Goal: Task Accomplishment & Management: Use online tool/utility

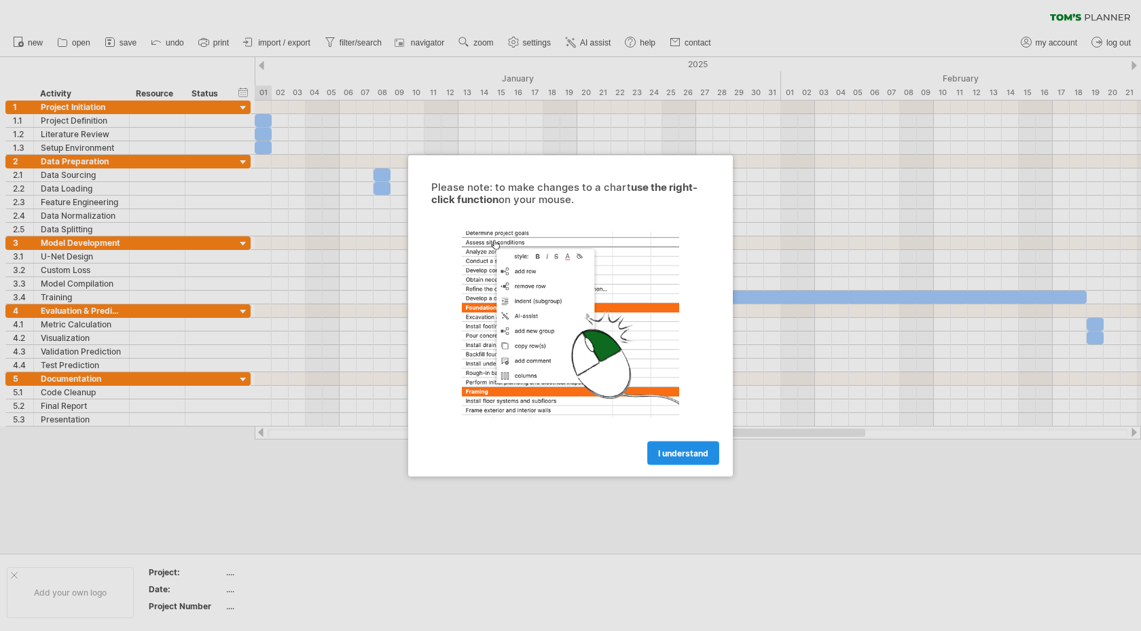
click at [665, 449] on span "I understand" at bounding box center [683, 452] width 50 height 10
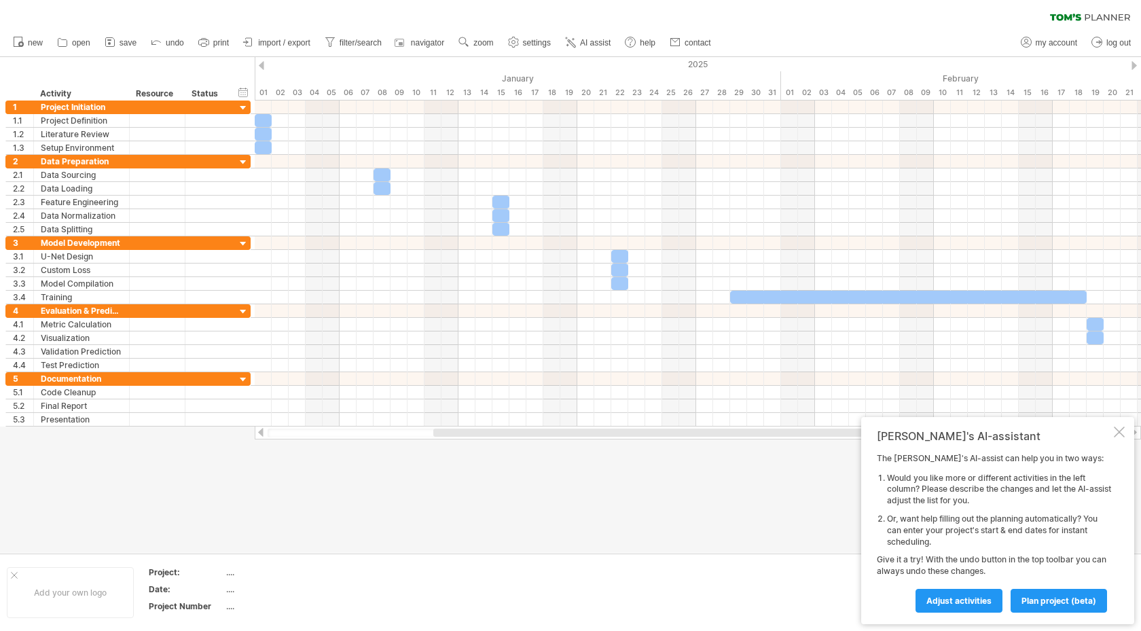
click at [1125, 430] on div "[PERSON_NAME]'s AI-assistant The [PERSON_NAME]'s AI-assist can help you in two …" at bounding box center [997, 520] width 273 height 207
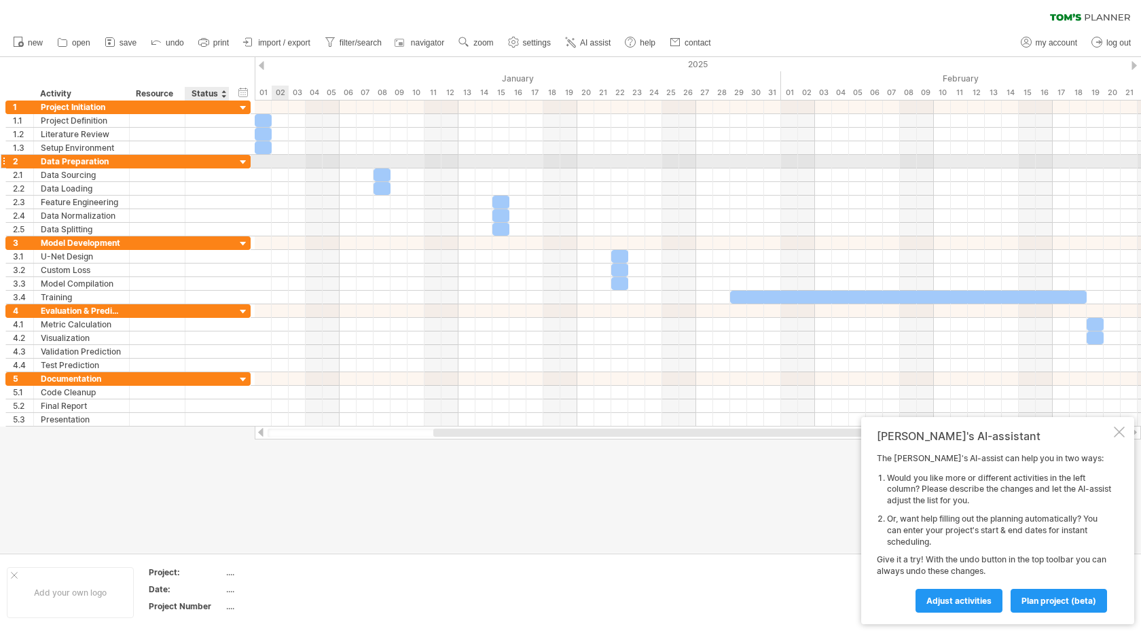
click at [246, 158] on div at bounding box center [243, 162] width 13 height 13
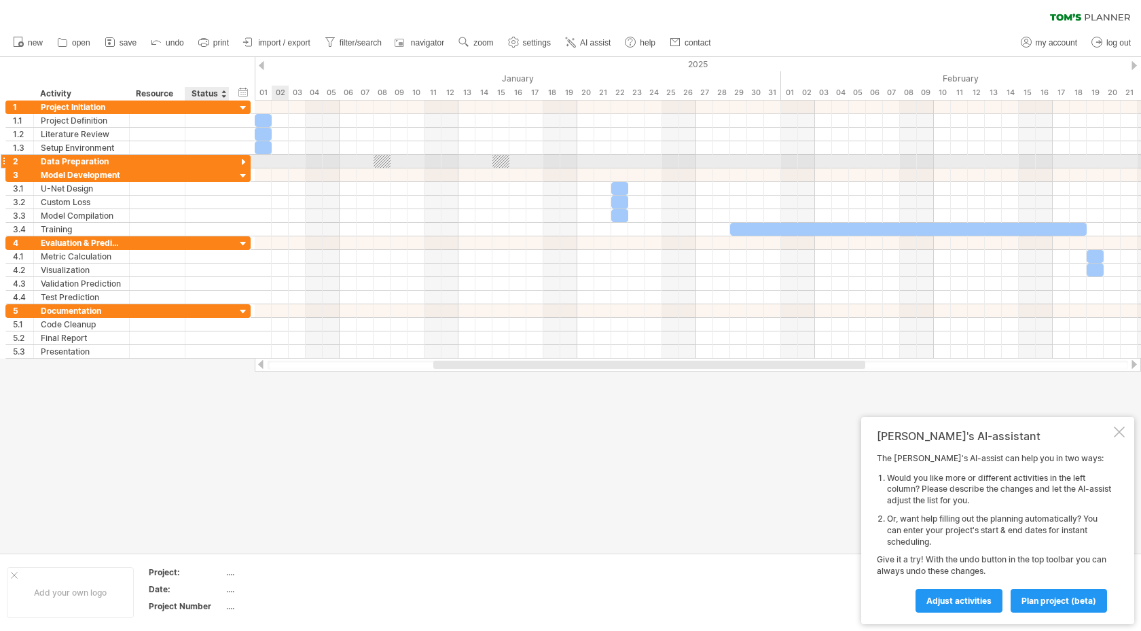
click at [246, 159] on div at bounding box center [243, 162] width 13 height 13
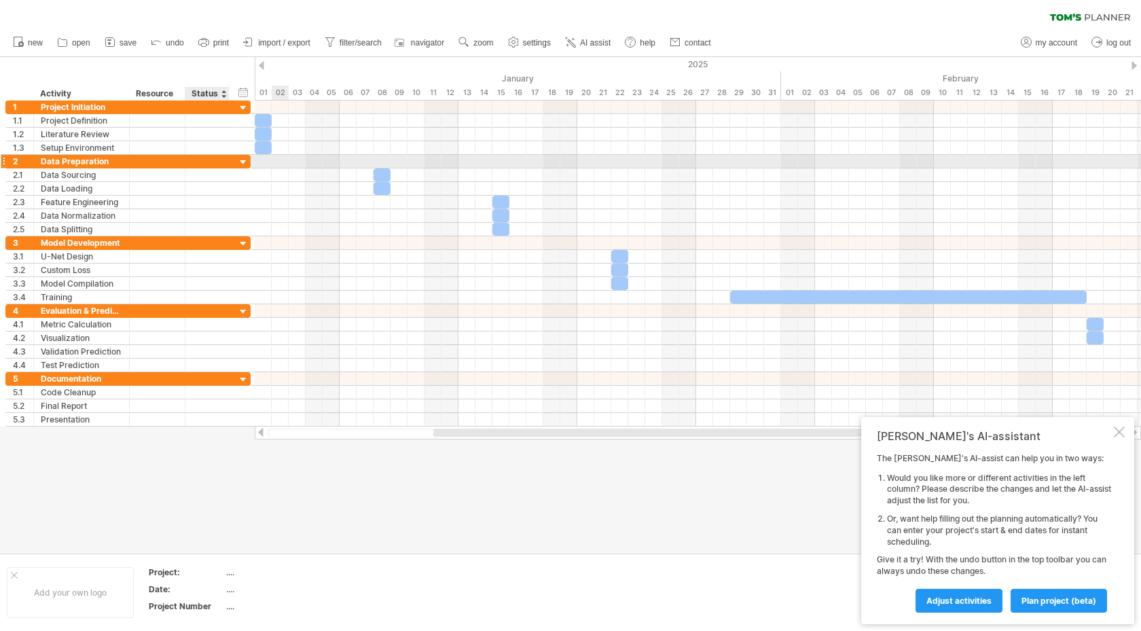
click at [246, 159] on div at bounding box center [243, 162] width 13 height 13
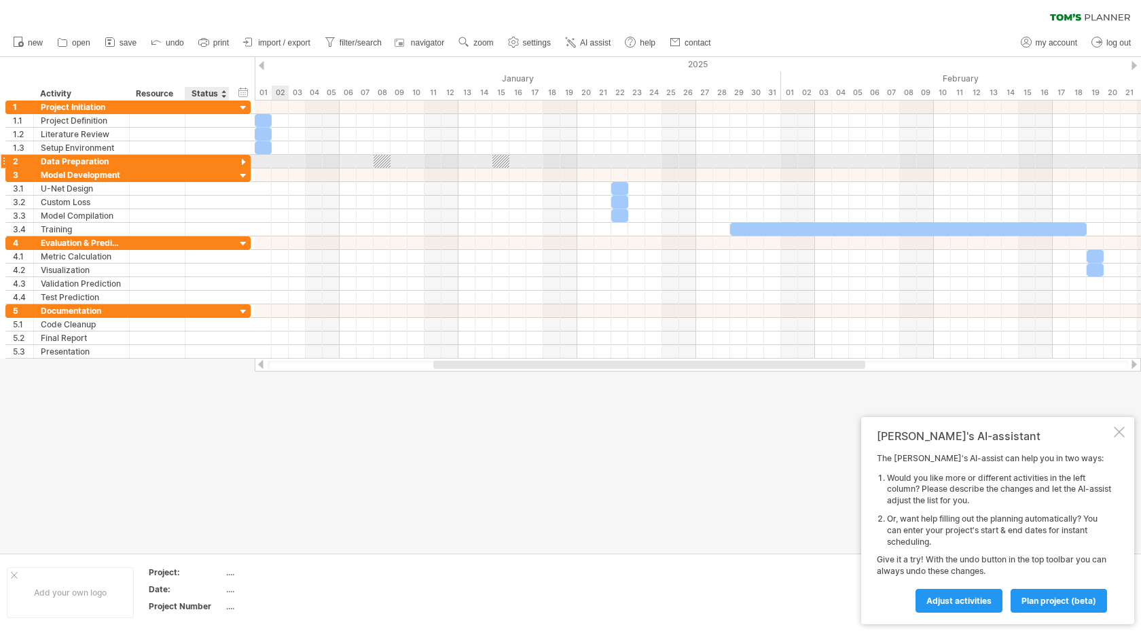
click at [246, 159] on div at bounding box center [243, 162] width 13 height 13
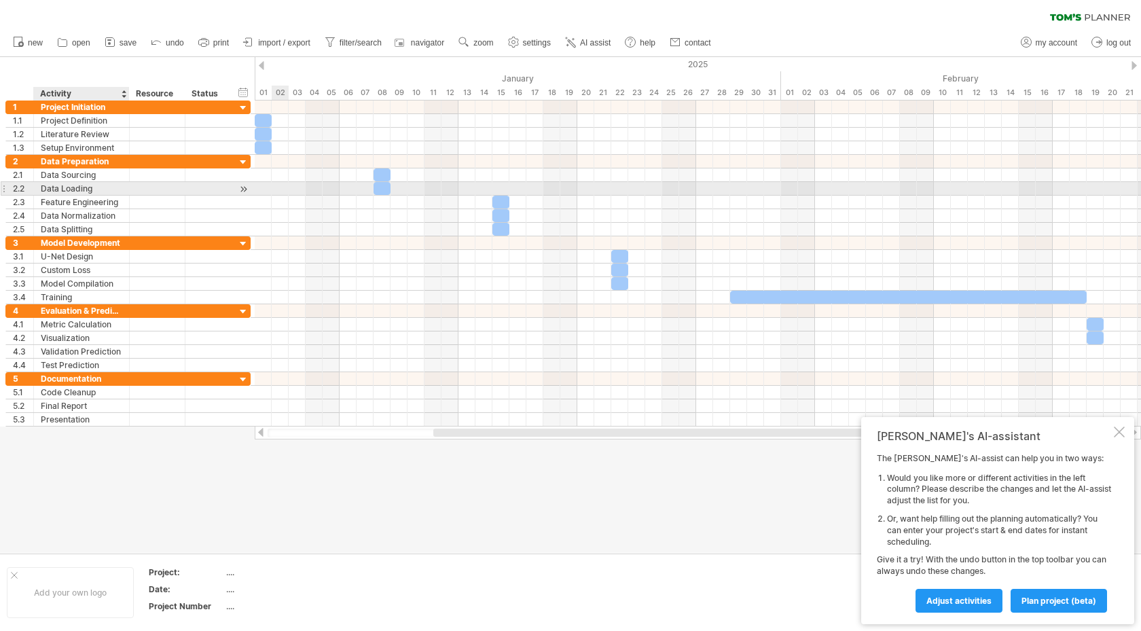
click at [136, 185] on div at bounding box center [158, 188] width 56 height 13
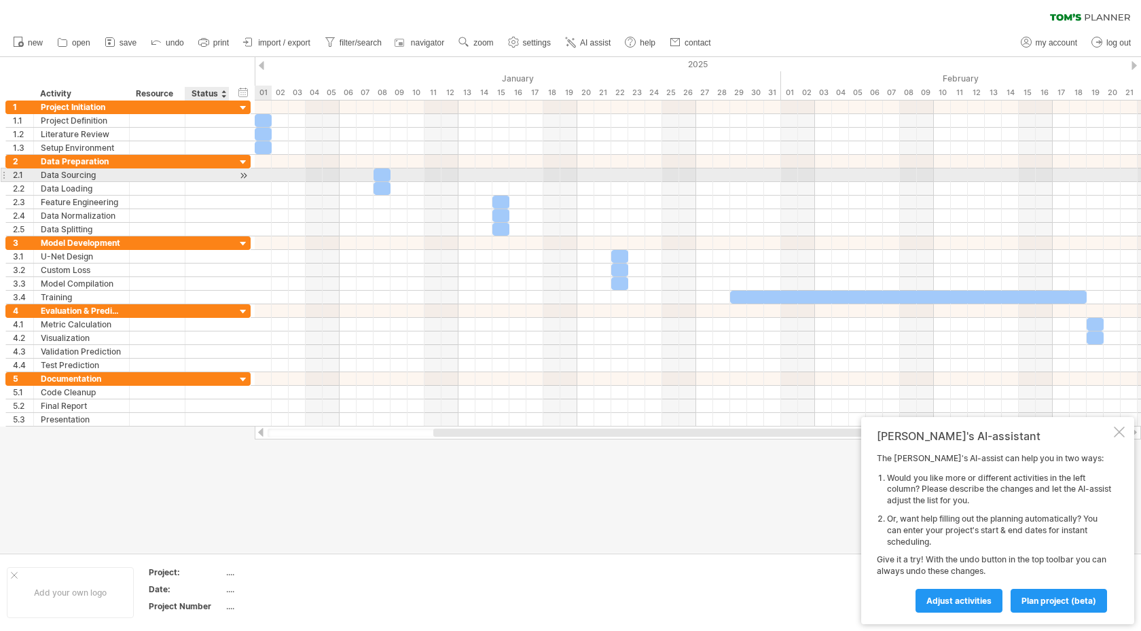
click at [244, 174] on div at bounding box center [243, 175] width 13 height 14
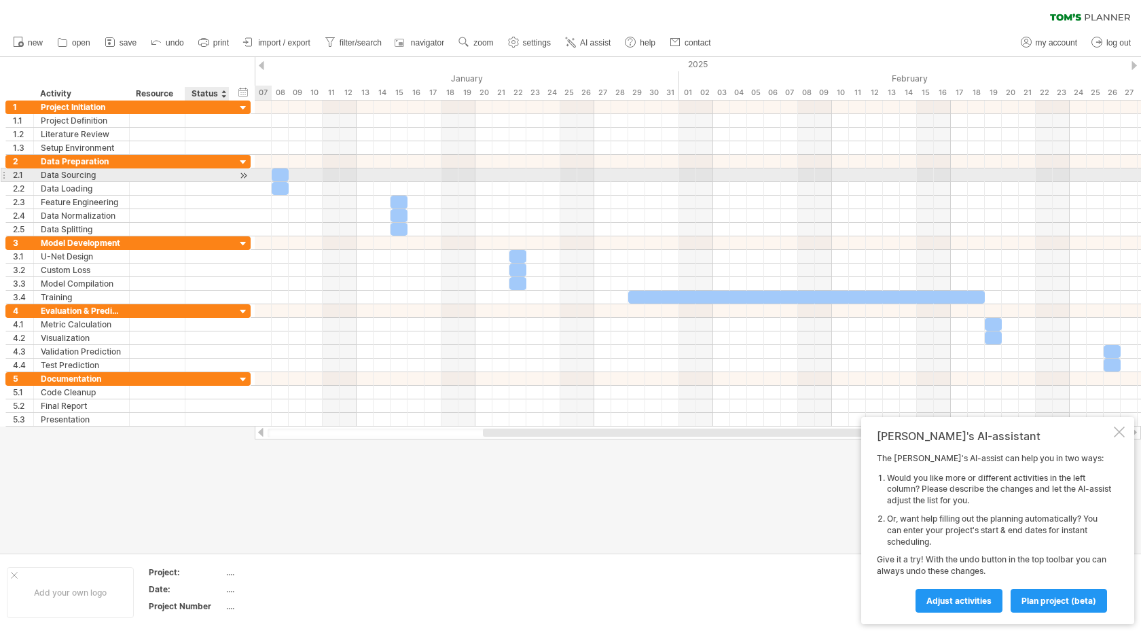
click at [244, 174] on div at bounding box center [243, 175] width 13 height 14
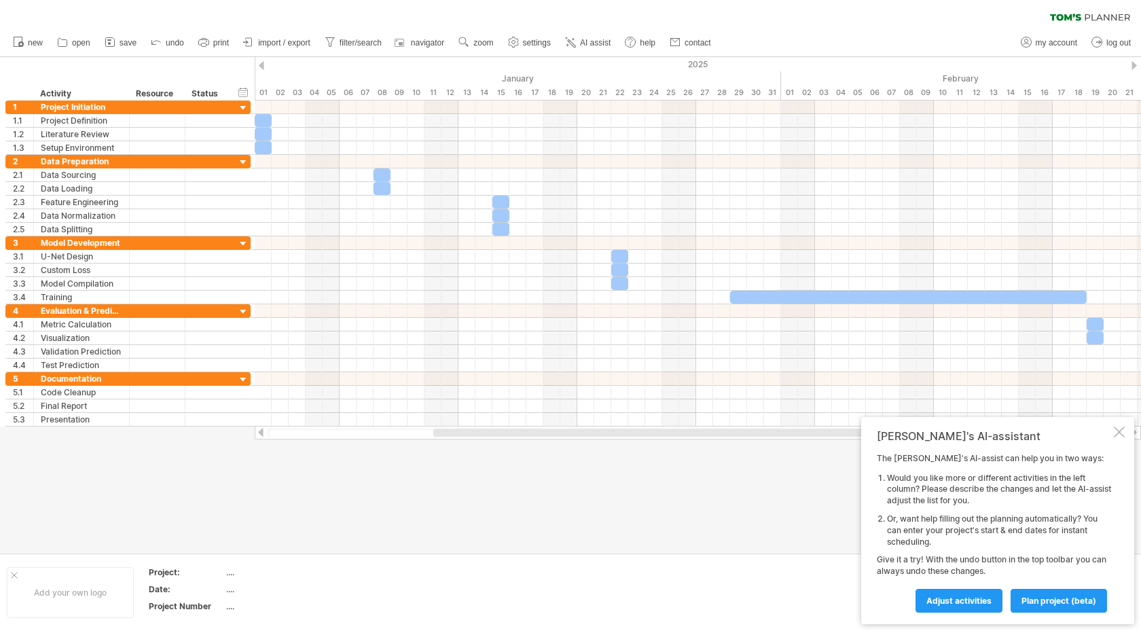
click at [1121, 435] on div at bounding box center [1118, 431] width 11 height 11
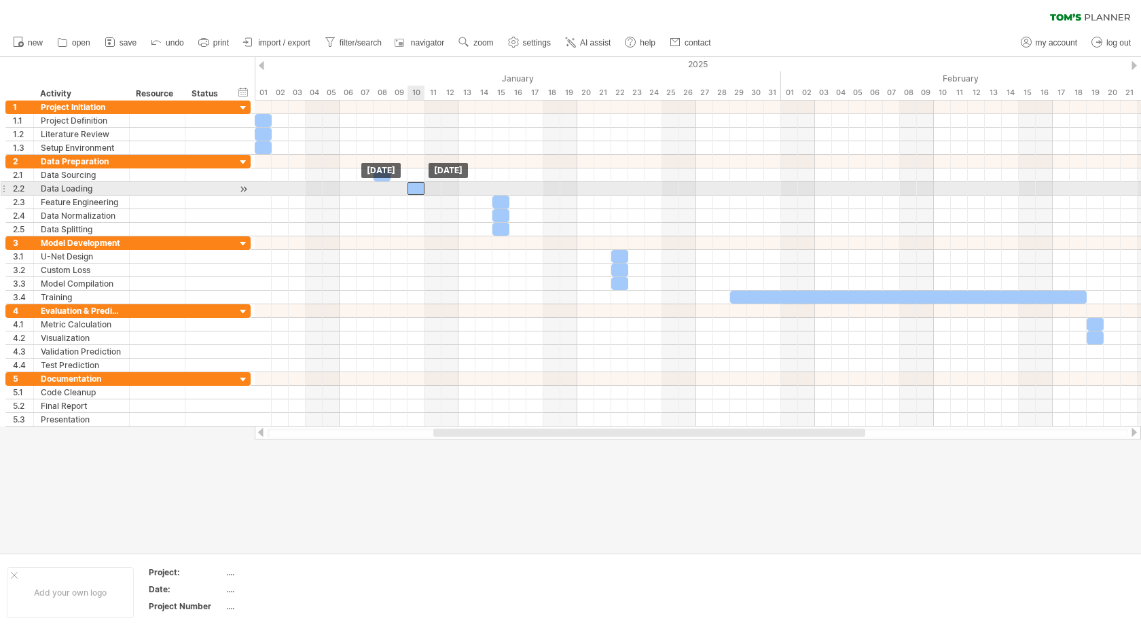
drag, startPoint x: 386, startPoint y: 187, endPoint x: 411, endPoint y: 189, distance: 24.6
click at [416, 191] on div at bounding box center [415, 188] width 17 height 13
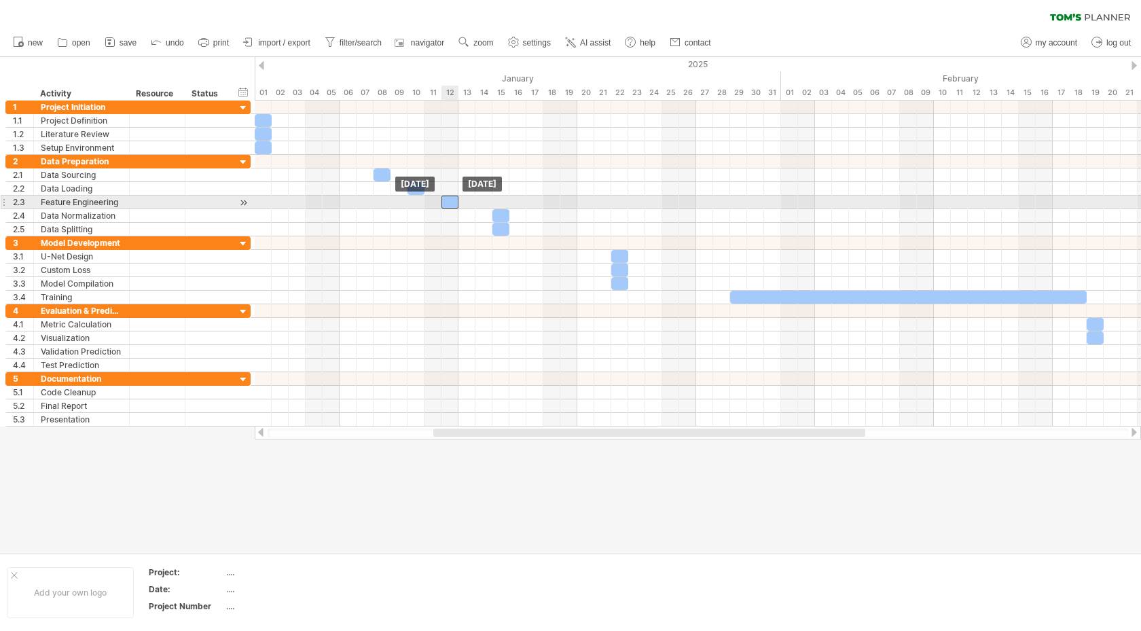
drag, startPoint x: 500, startPoint y: 200, endPoint x: 449, endPoint y: 202, distance: 51.6
click at [449, 202] on div at bounding box center [449, 202] width 17 height 13
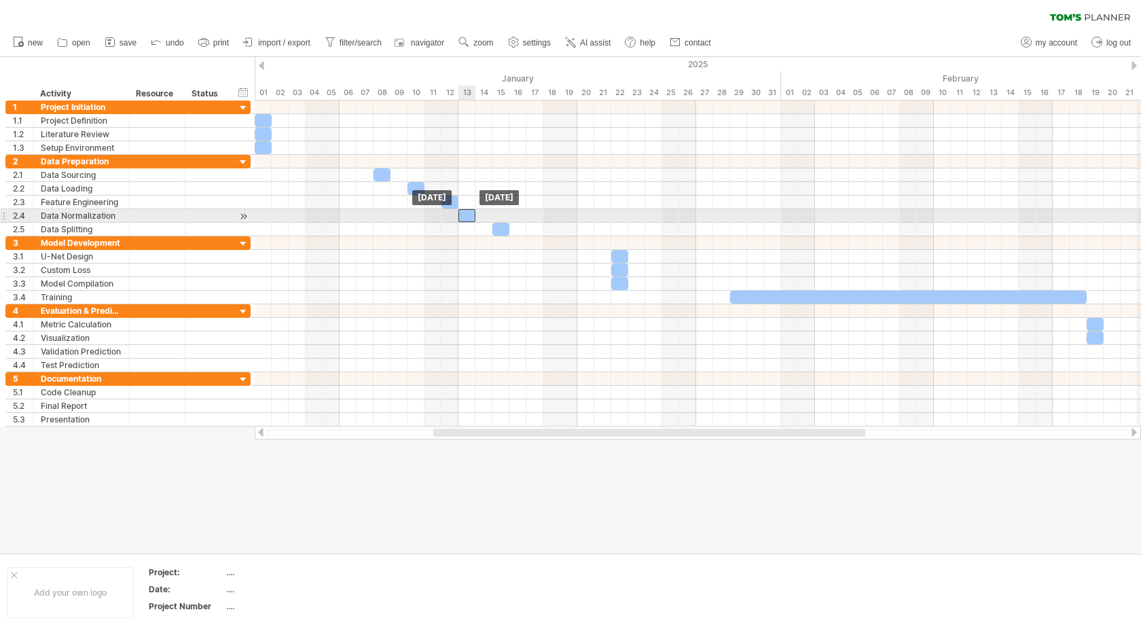
drag, startPoint x: 500, startPoint y: 214, endPoint x: 468, endPoint y: 219, distance: 33.0
click at [467, 219] on div at bounding box center [466, 215] width 17 height 13
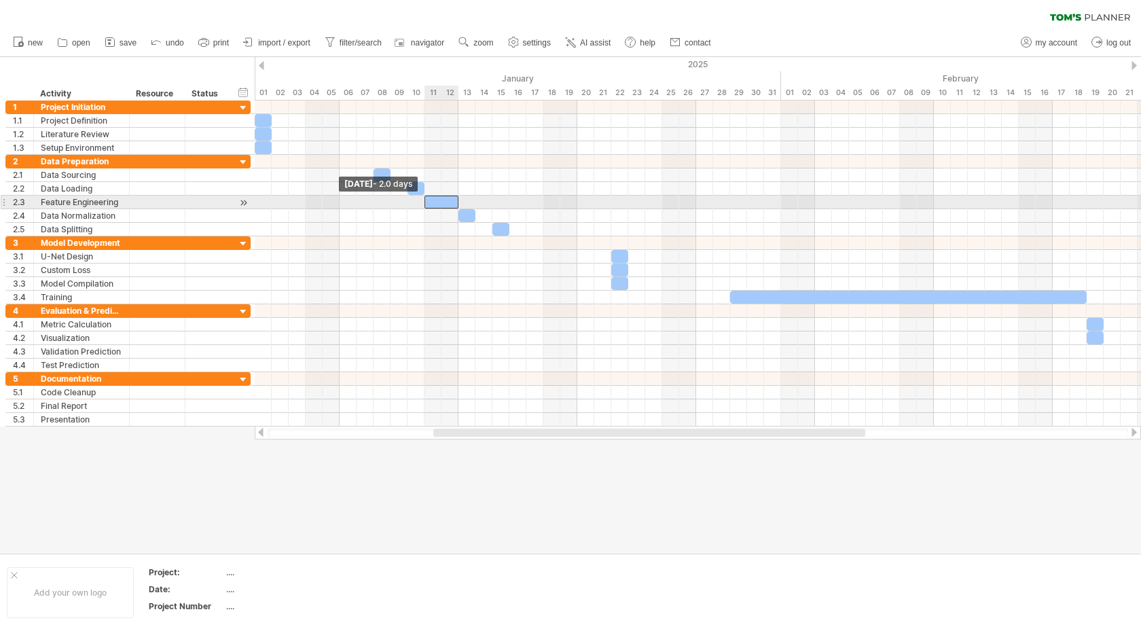
drag, startPoint x: 443, startPoint y: 198, endPoint x: 427, endPoint y: 200, distance: 15.7
click at [426, 200] on span at bounding box center [424, 202] width 5 height 13
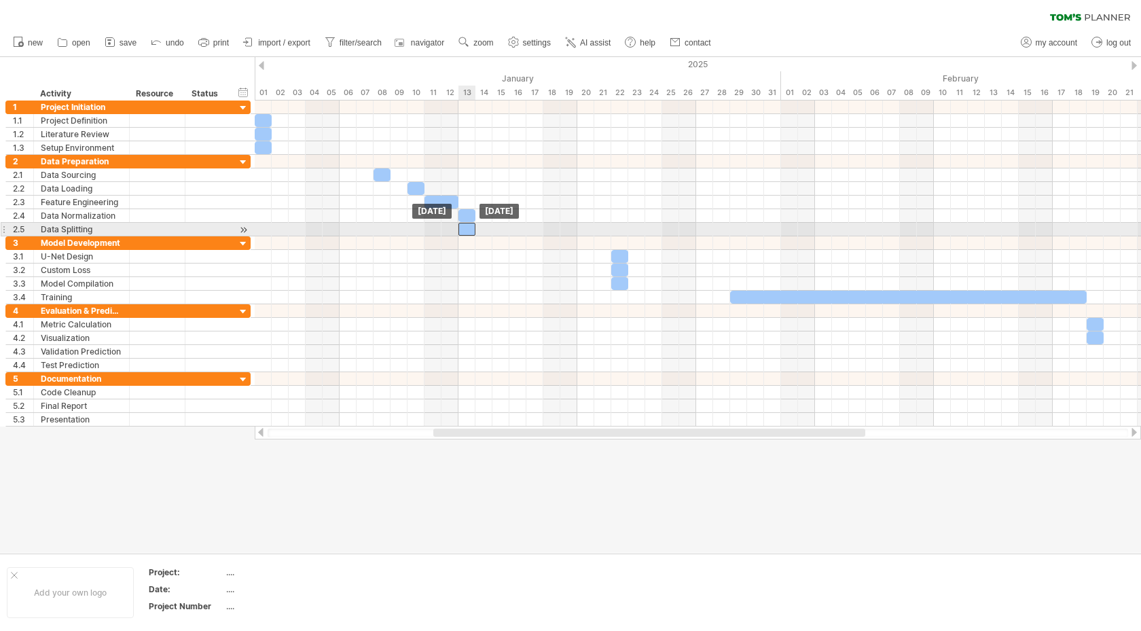
drag, startPoint x: 500, startPoint y: 227, endPoint x: 470, endPoint y: 233, distance: 31.0
click at [470, 233] on div at bounding box center [466, 229] width 17 height 13
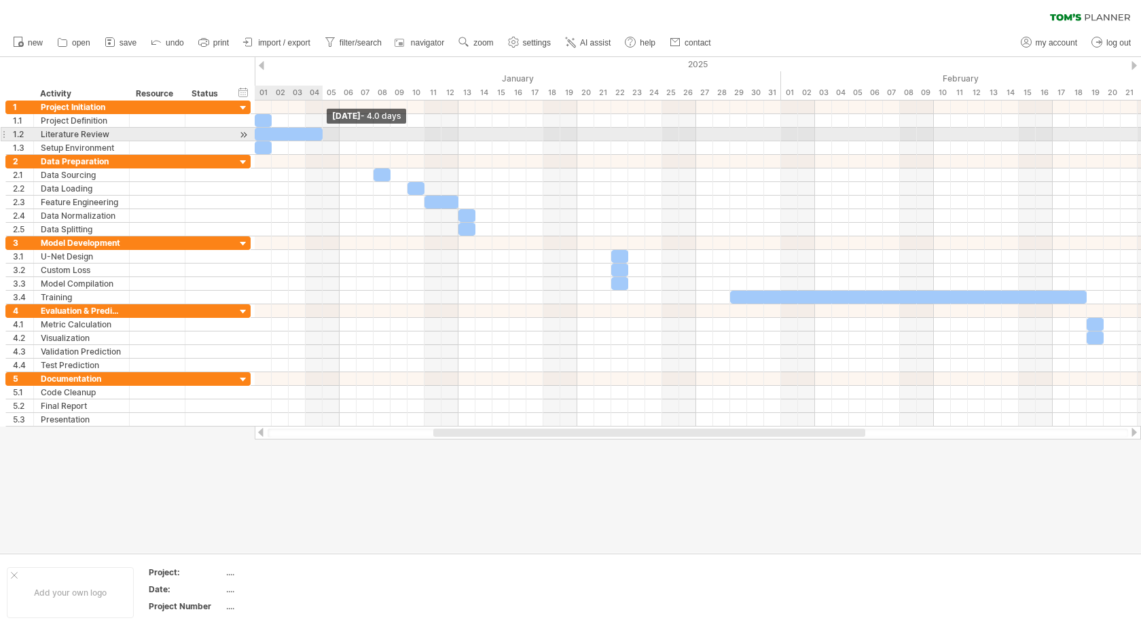
drag, startPoint x: 271, startPoint y: 132, endPoint x: 321, endPoint y: 138, distance: 50.5
click at [321, 138] on span at bounding box center [322, 134] width 5 height 13
drag, startPoint x: 298, startPoint y: 131, endPoint x: 308, endPoint y: 129, distance: 10.4
click at [312, 132] on div at bounding box center [306, 134] width 68 height 13
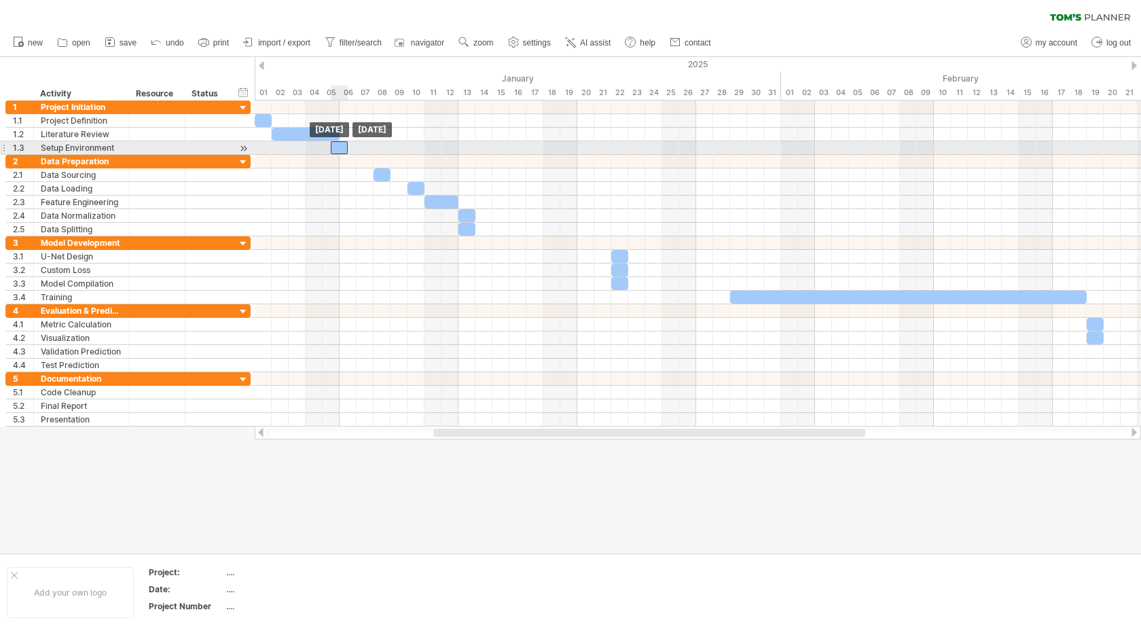
drag, startPoint x: 267, startPoint y: 145, endPoint x: 341, endPoint y: 147, distance: 74.7
click at [343, 147] on div at bounding box center [339, 147] width 17 height 13
click at [347, 147] on div at bounding box center [347, 147] width 17 height 13
drag, startPoint x: 356, startPoint y: 145, endPoint x: 365, endPoint y: 147, distance: 9.1
click at [366, 147] on span at bounding box center [365, 147] width 5 height 13
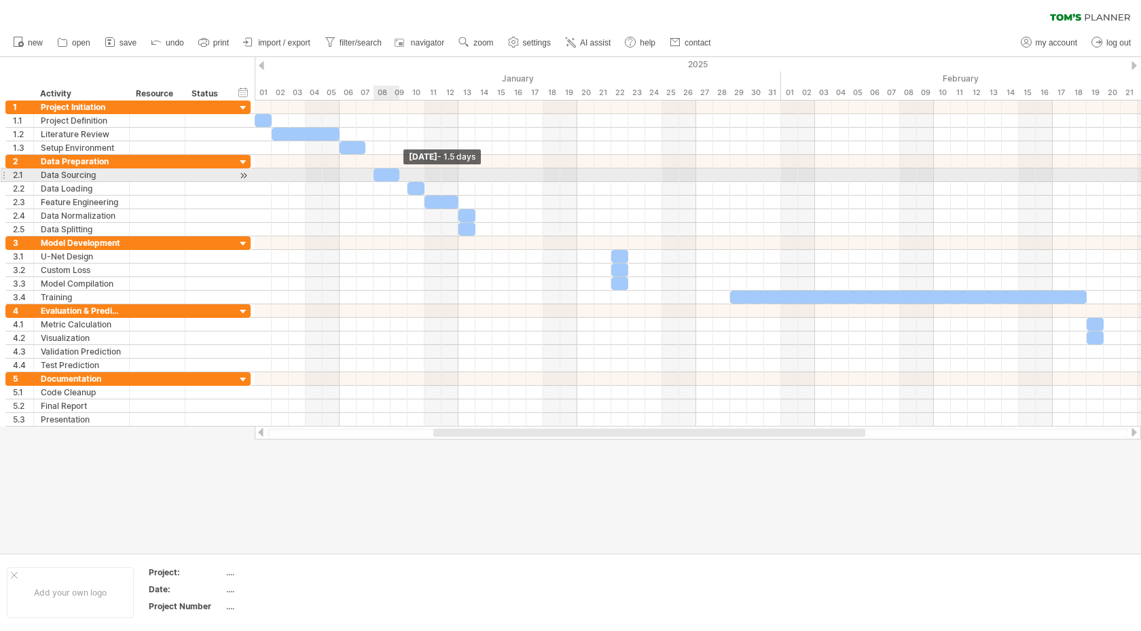
drag, startPoint x: 388, startPoint y: 173, endPoint x: 396, endPoint y: 172, distance: 8.2
click at [400, 173] on span at bounding box center [398, 174] width 5 height 13
click at [392, 174] on div at bounding box center [395, 174] width 26 height 13
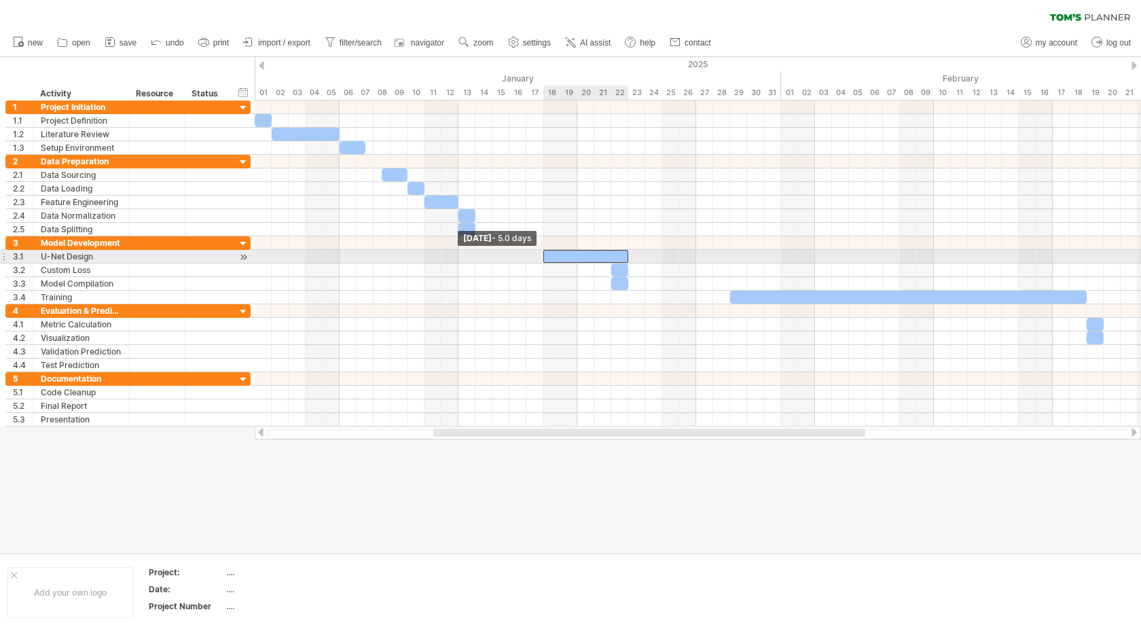
drag, startPoint x: 612, startPoint y: 253, endPoint x: 542, endPoint y: 255, distance: 69.9
click at [542, 255] on span at bounding box center [542, 256] width 5 height 13
drag, startPoint x: 573, startPoint y: 251, endPoint x: 559, endPoint y: 253, distance: 14.3
click at [559, 253] on div at bounding box center [568, 256] width 85 height 13
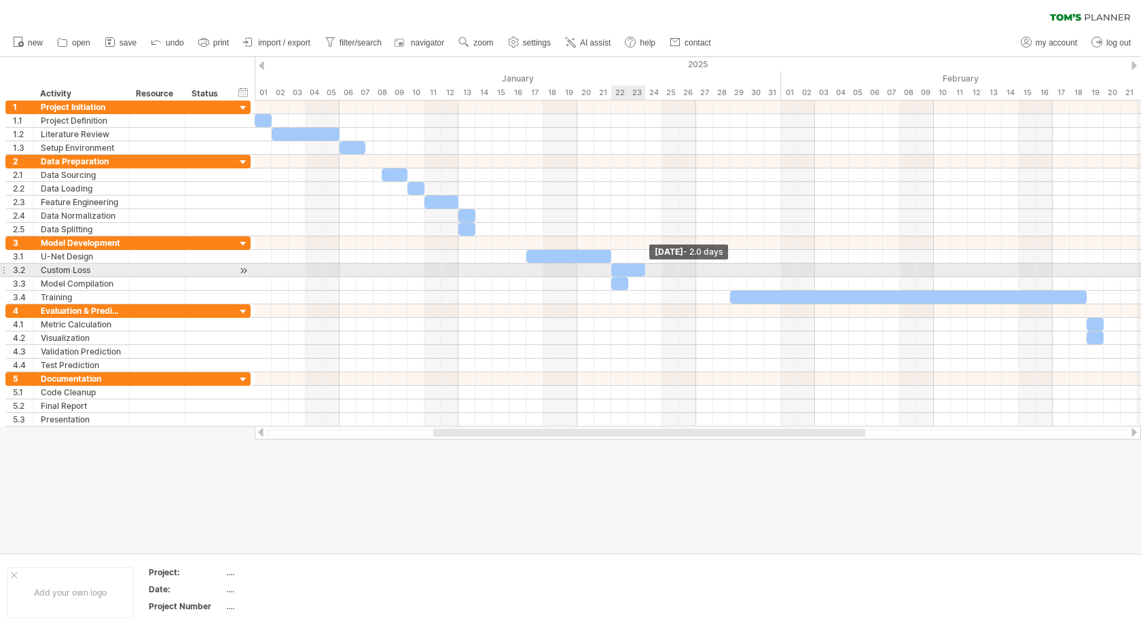
drag, startPoint x: 626, startPoint y: 269, endPoint x: 643, endPoint y: 269, distance: 17.0
click at [645, 270] on span at bounding box center [644, 269] width 5 height 13
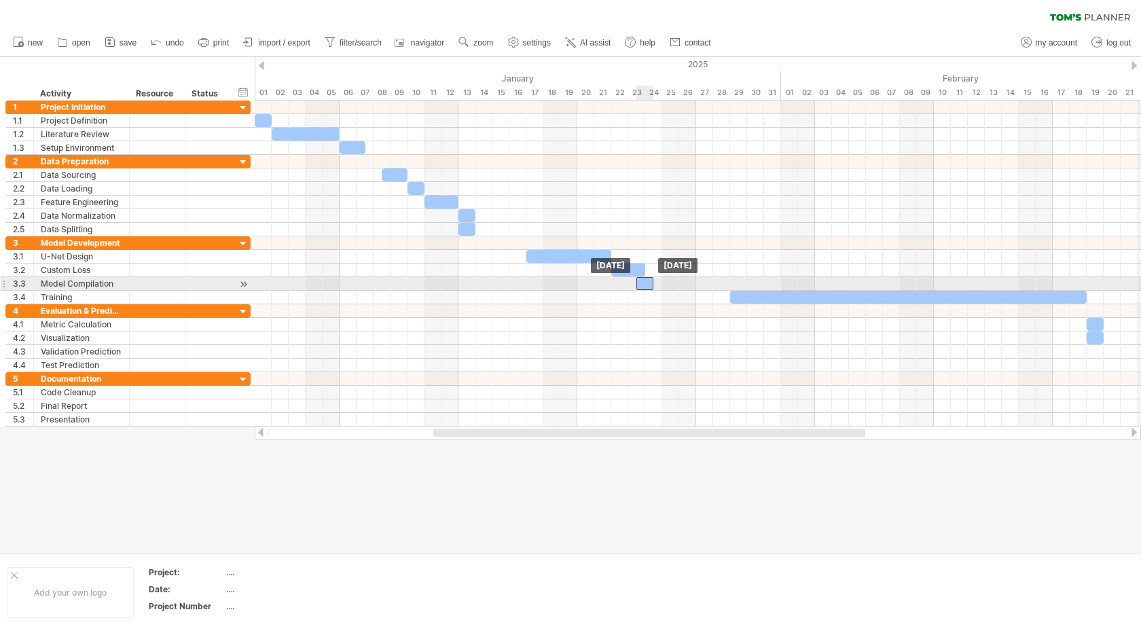
drag, startPoint x: 619, startPoint y: 280, endPoint x: 634, endPoint y: 282, distance: 15.0
click at [644, 284] on div at bounding box center [644, 283] width 17 height 13
drag, startPoint x: 652, startPoint y: 281, endPoint x: 659, endPoint y: 280, distance: 6.8
click at [661, 281] on span at bounding box center [661, 283] width 5 height 13
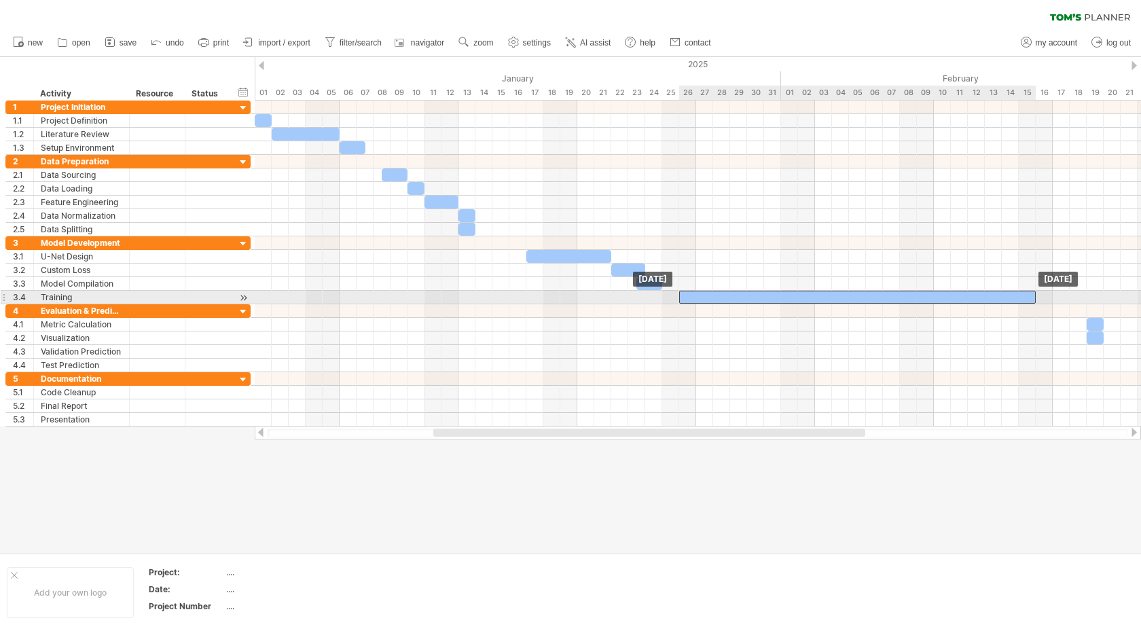
drag, startPoint x: 779, startPoint y: 297, endPoint x: 728, endPoint y: 302, distance: 51.1
click at [728, 302] on div at bounding box center [857, 297] width 356 height 13
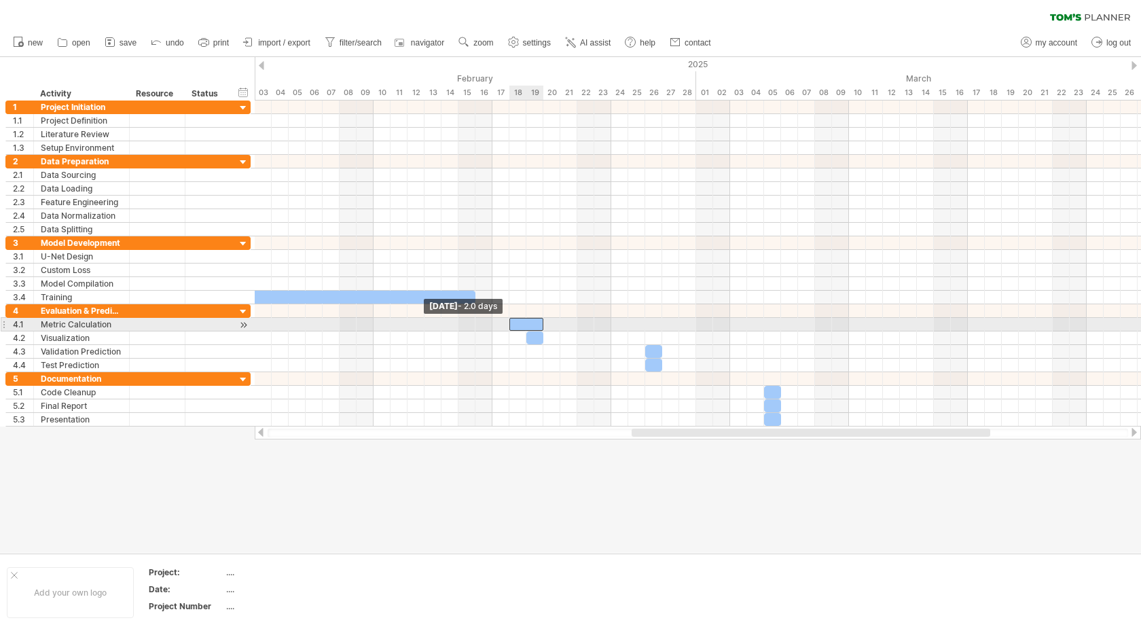
drag, startPoint x: 527, startPoint y: 322, endPoint x: 513, endPoint y: 326, distance: 14.7
click at [513, 326] on div at bounding box center [526, 324] width 34 height 13
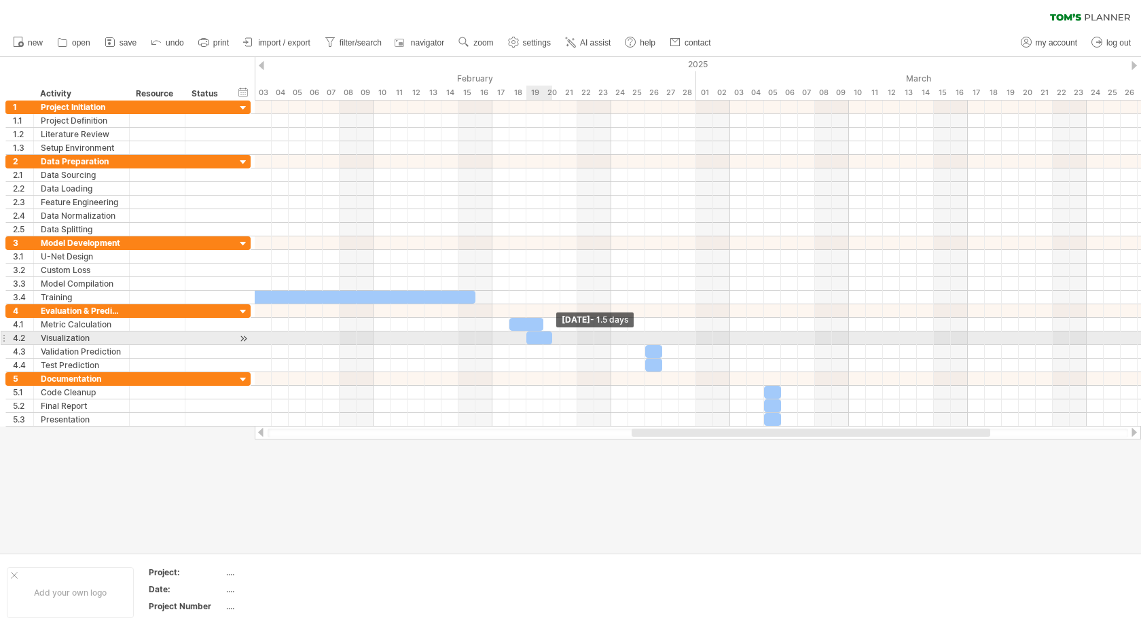
drag, startPoint x: 541, startPoint y: 335, endPoint x: 552, endPoint y: 336, distance: 10.9
click at [552, 336] on span at bounding box center [551, 337] width 5 height 13
click at [551, 336] on span at bounding box center [551, 337] width 5 height 13
click at [553, 336] on div at bounding box center [556, 337] width 26 height 13
click at [556, 337] on div at bounding box center [556, 337] width 26 height 13
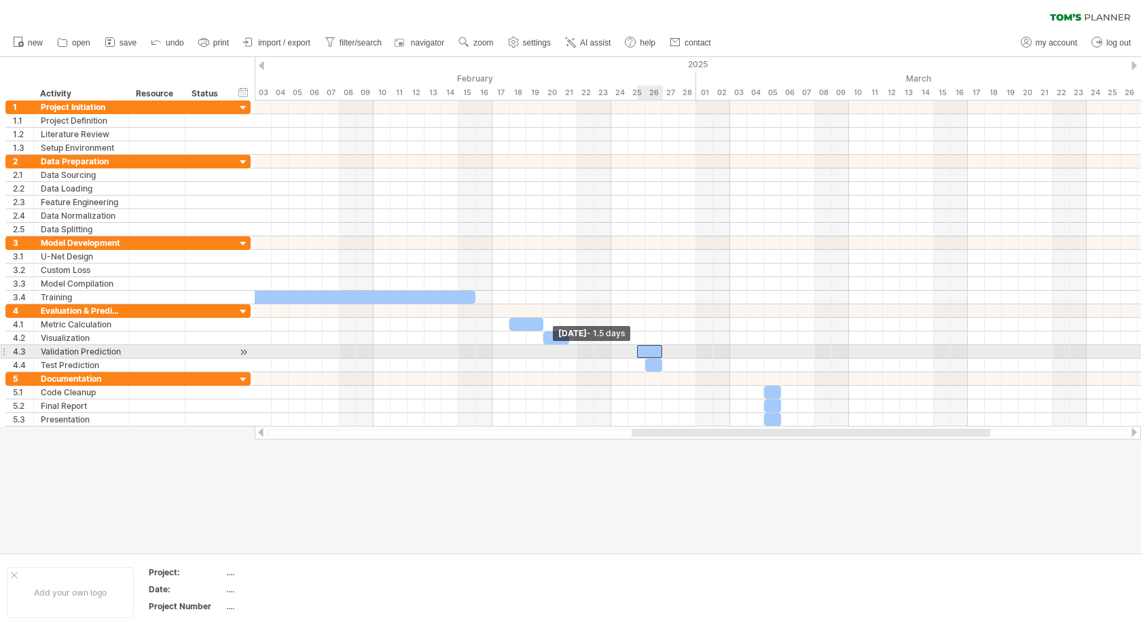
click at [640, 350] on div at bounding box center [650, 351] width 26 height 13
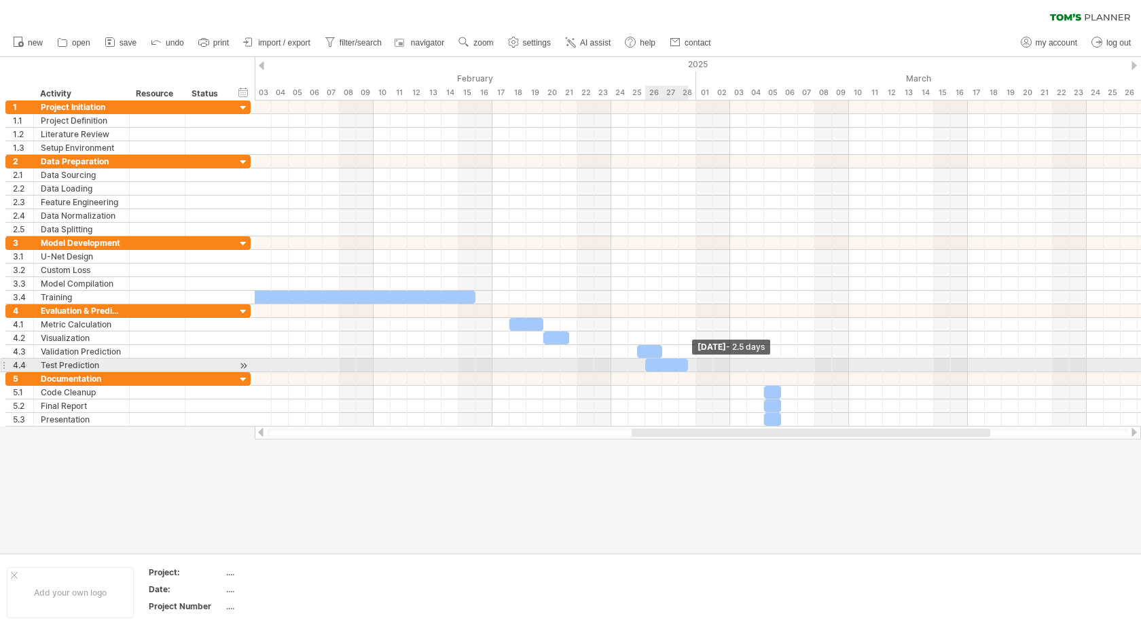
drag, startPoint x: 663, startPoint y: 363, endPoint x: 673, endPoint y: 354, distance: 14.0
click at [682, 358] on div "[DATE] - 2.5 days [DATE] - 1.5 days" at bounding box center [698, 263] width 886 height 326
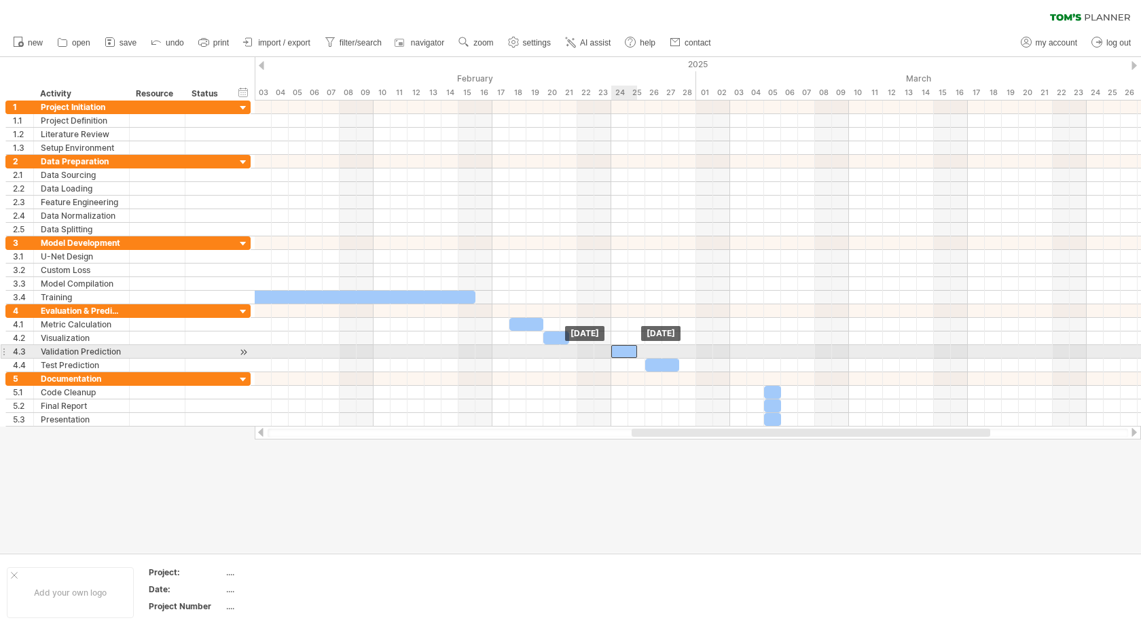
drag, startPoint x: 646, startPoint y: 351, endPoint x: 619, endPoint y: 350, distance: 26.5
click at [619, 350] on div at bounding box center [624, 351] width 26 height 13
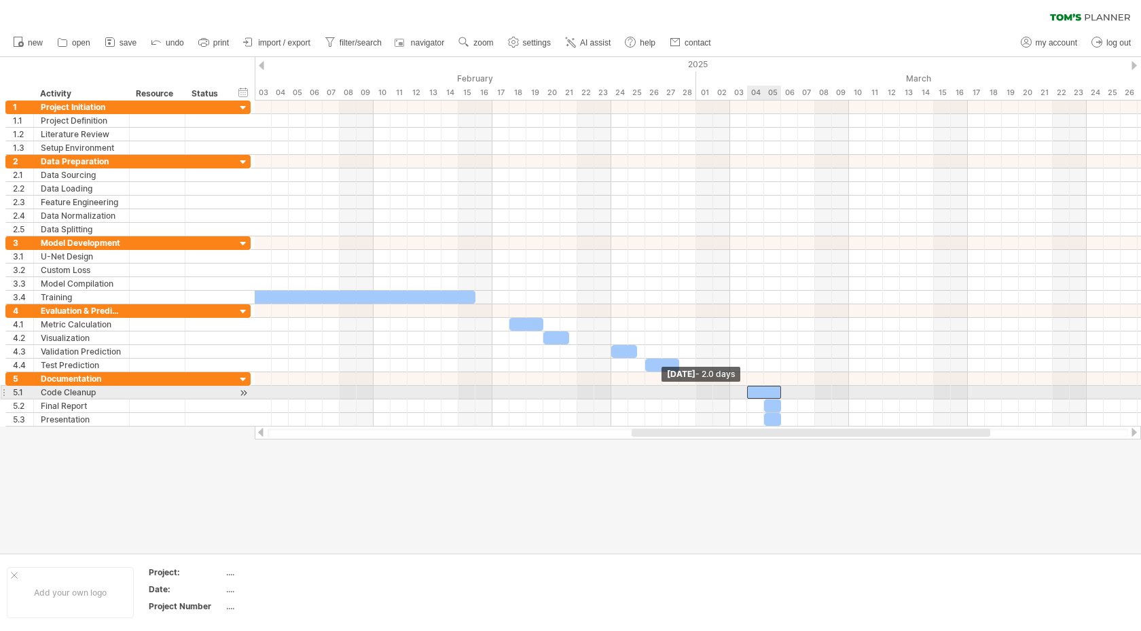
drag, startPoint x: 762, startPoint y: 392, endPoint x: 748, endPoint y: 393, distance: 13.6
click at [748, 393] on span at bounding box center [746, 392] width 5 height 13
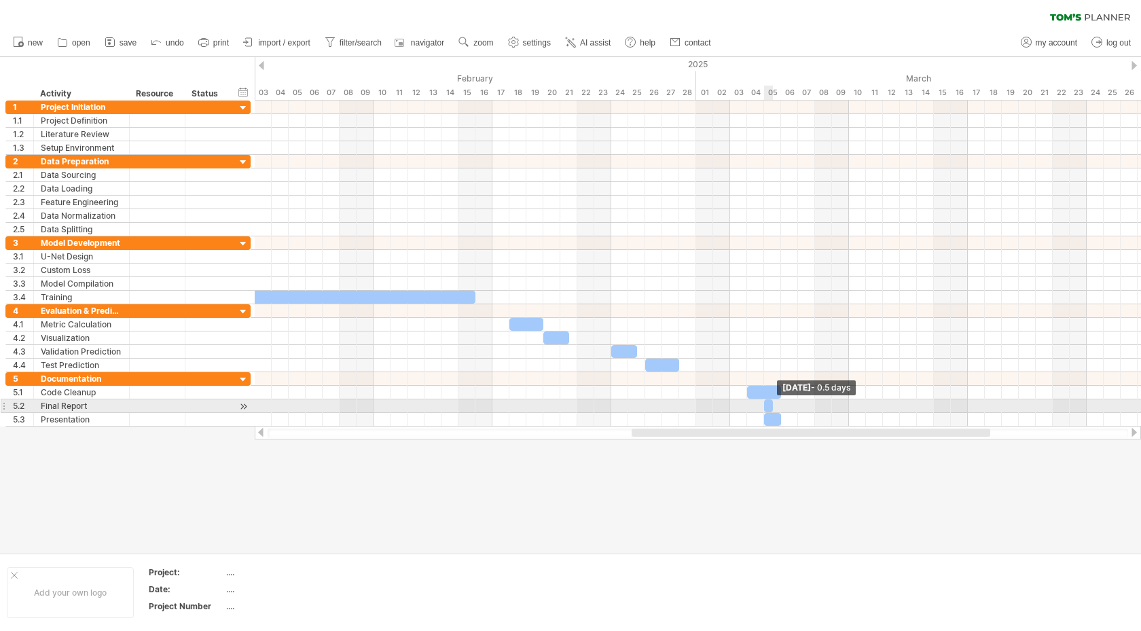
drag, startPoint x: 779, startPoint y: 402, endPoint x: 772, endPoint y: 401, distance: 7.6
click at [772, 401] on span at bounding box center [772, 405] width 5 height 13
drag, startPoint x: 769, startPoint y: 403, endPoint x: 781, endPoint y: 404, distance: 12.2
click at [781, 404] on div at bounding box center [785, 405] width 9 height 13
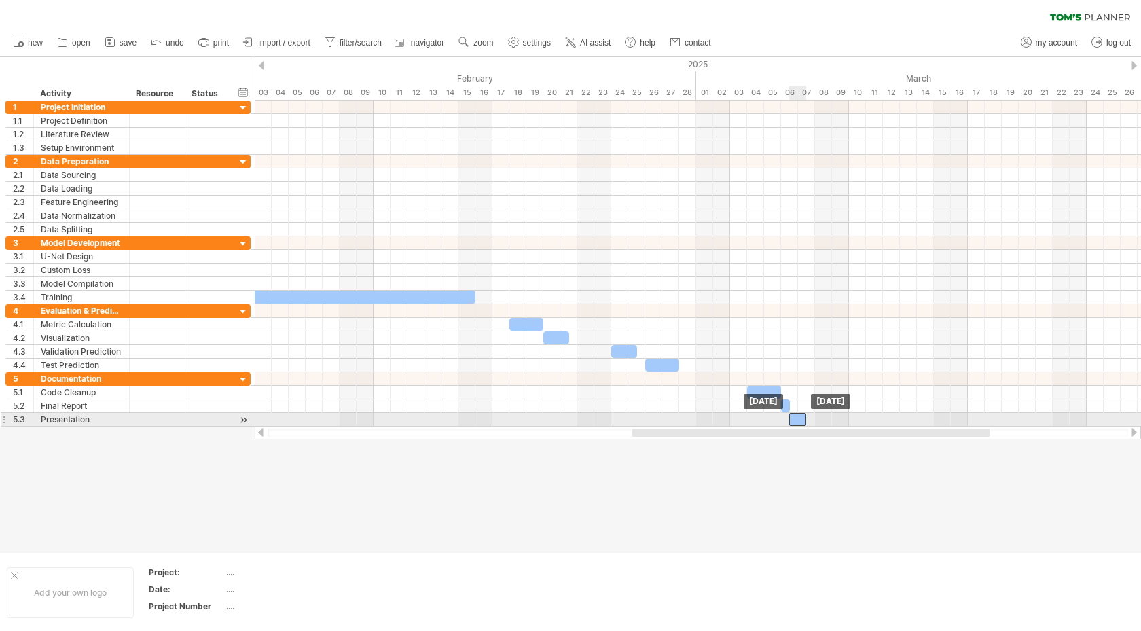
drag, startPoint x: 772, startPoint y: 418, endPoint x: 796, endPoint y: 419, distance: 24.5
click at [796, 419] on div at bounding box center [797, 419] width 17 height 13
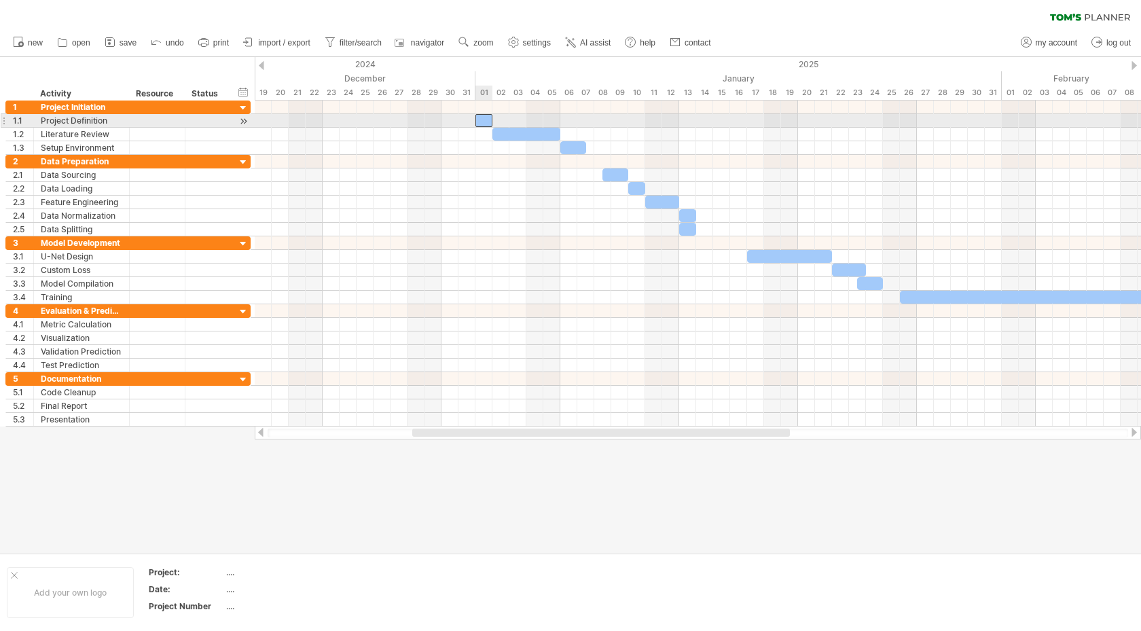
click at [481, 119] on div at bounding box center [483, 120] width 17 height 13
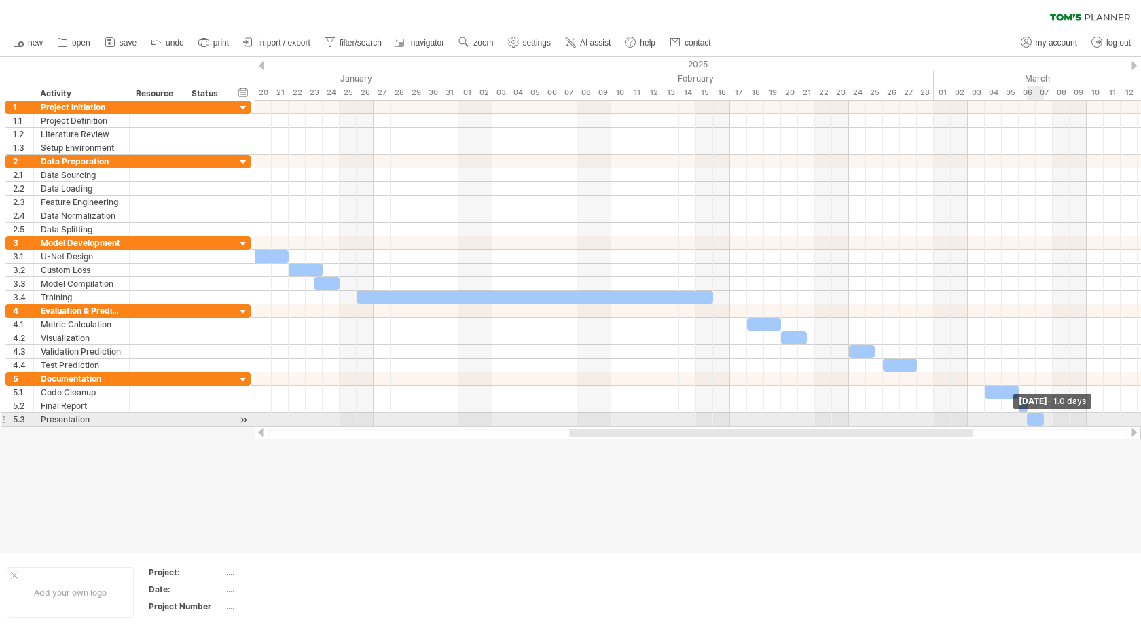
click at [1042, 414] on span at bounding box center [1043, 419] width 5 height 13
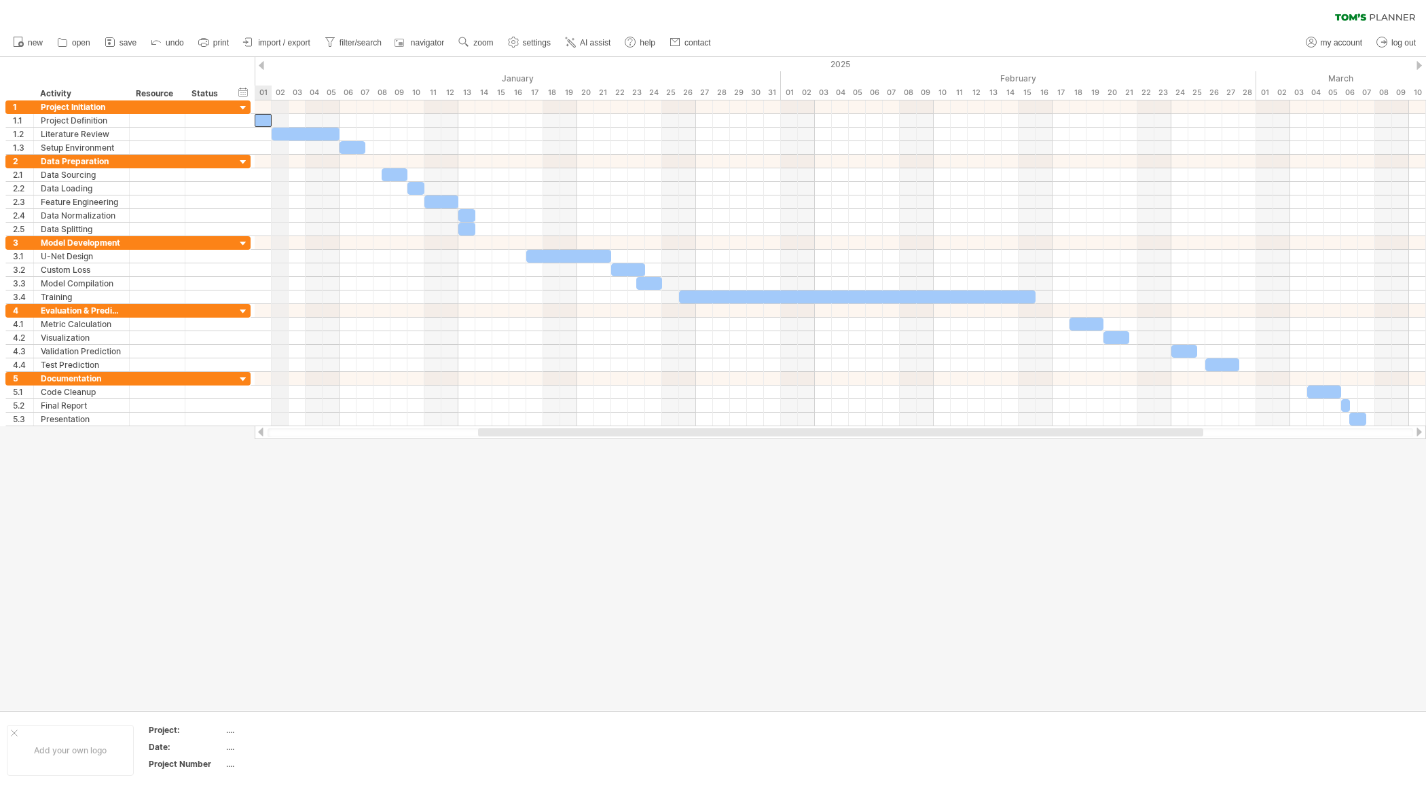
click at [284, 91] on div "02" at bounding box center [280, 93] width 17 height 14
click at [309, 74] on div "January" at bounding box center [518, 78] width 526 height 14
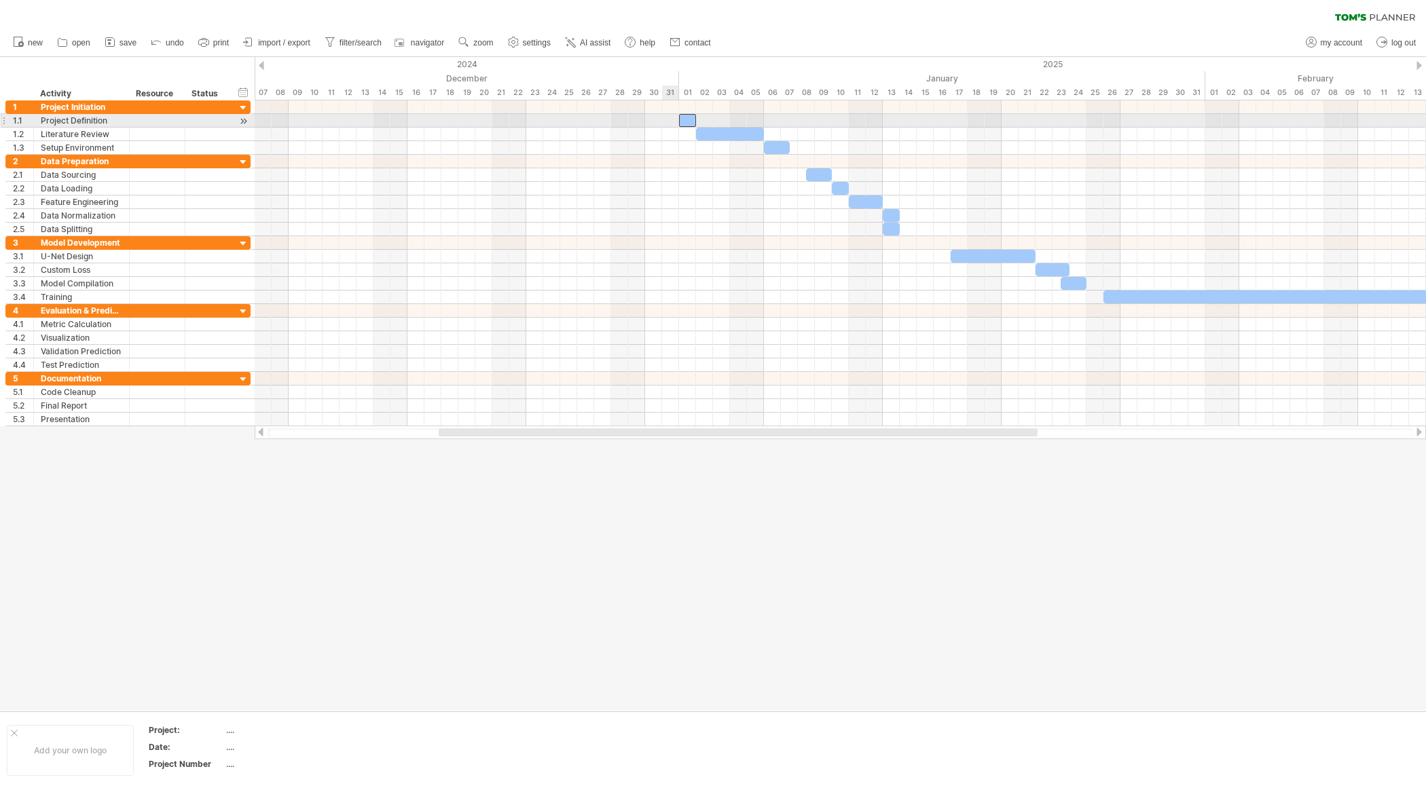
click at [666, 119] on div at bounding box center [840, 121] width 1171 height 14
click at [658, 122] on div at bounding box center [840, 121] width 1171 height 14
click at [189, 119] on div at bounding box center [207, 120] width 44 height 13
click at [239, 119] on div at bounding box center [243, 121] width 13 height 14
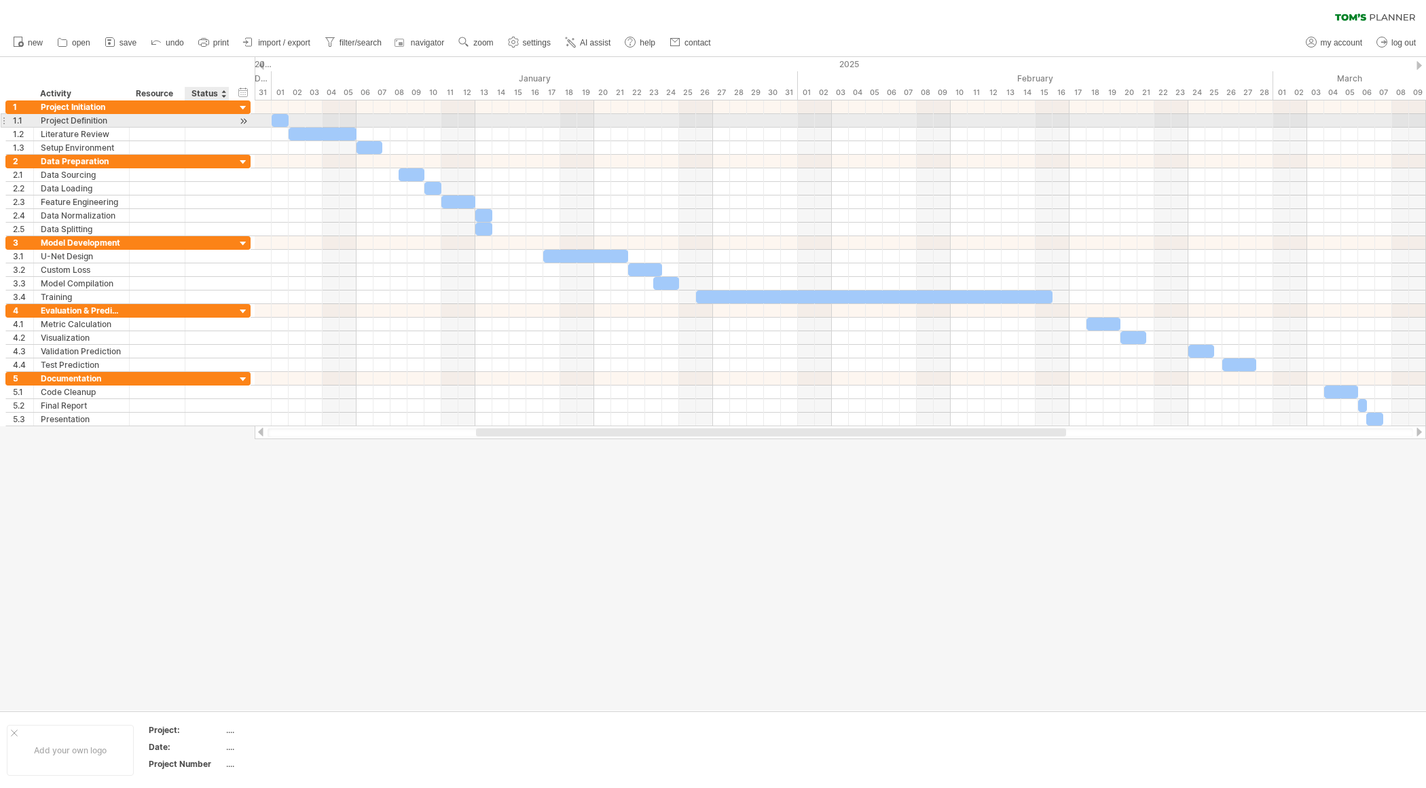
click at [239, 119] on div at bounding box center [243, 121] width 13 height 14
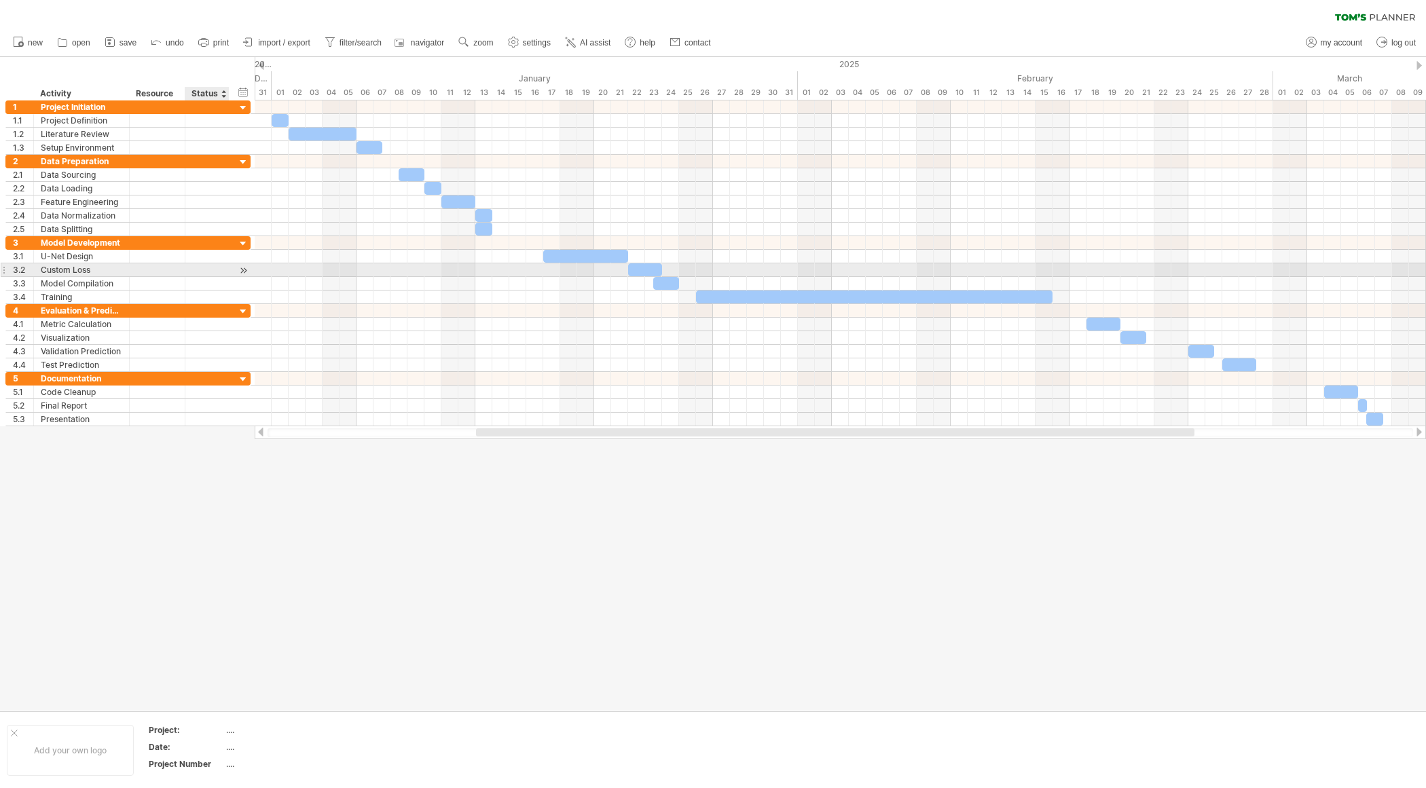
click at [244, 270] on div at bounding box center [243, 270] width 13 height 14
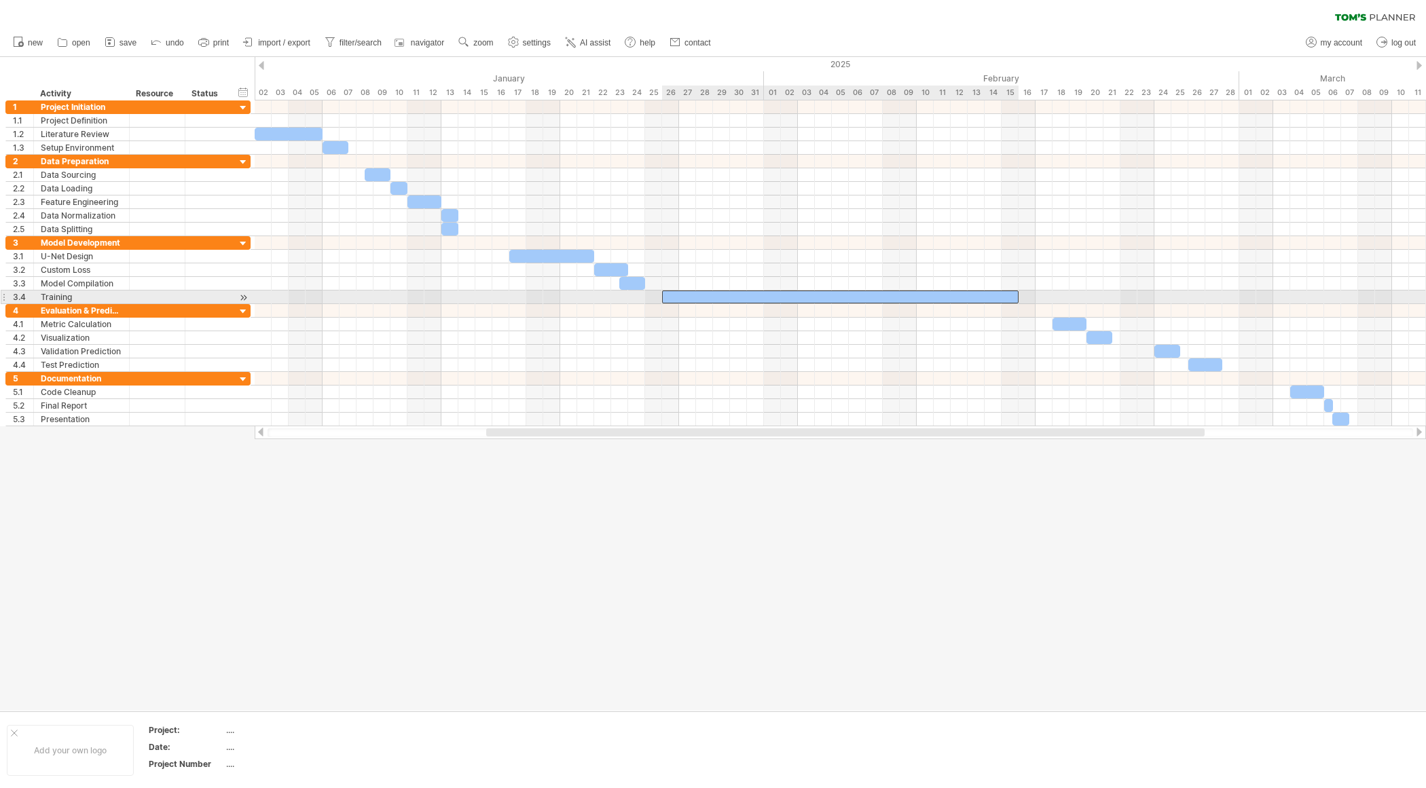
click at [853, 293] on div at bounding box center [840, 297] width 356 height 13
drag, startPoint x: 1016, startPoint y: 292, endPoint x: 711, endPoint y: 301, distance: 305.6
click at [711, 301] on div "[DATE] - 3.0 days [DATE]" at bounding box center [840, 263] width 1171 height 326
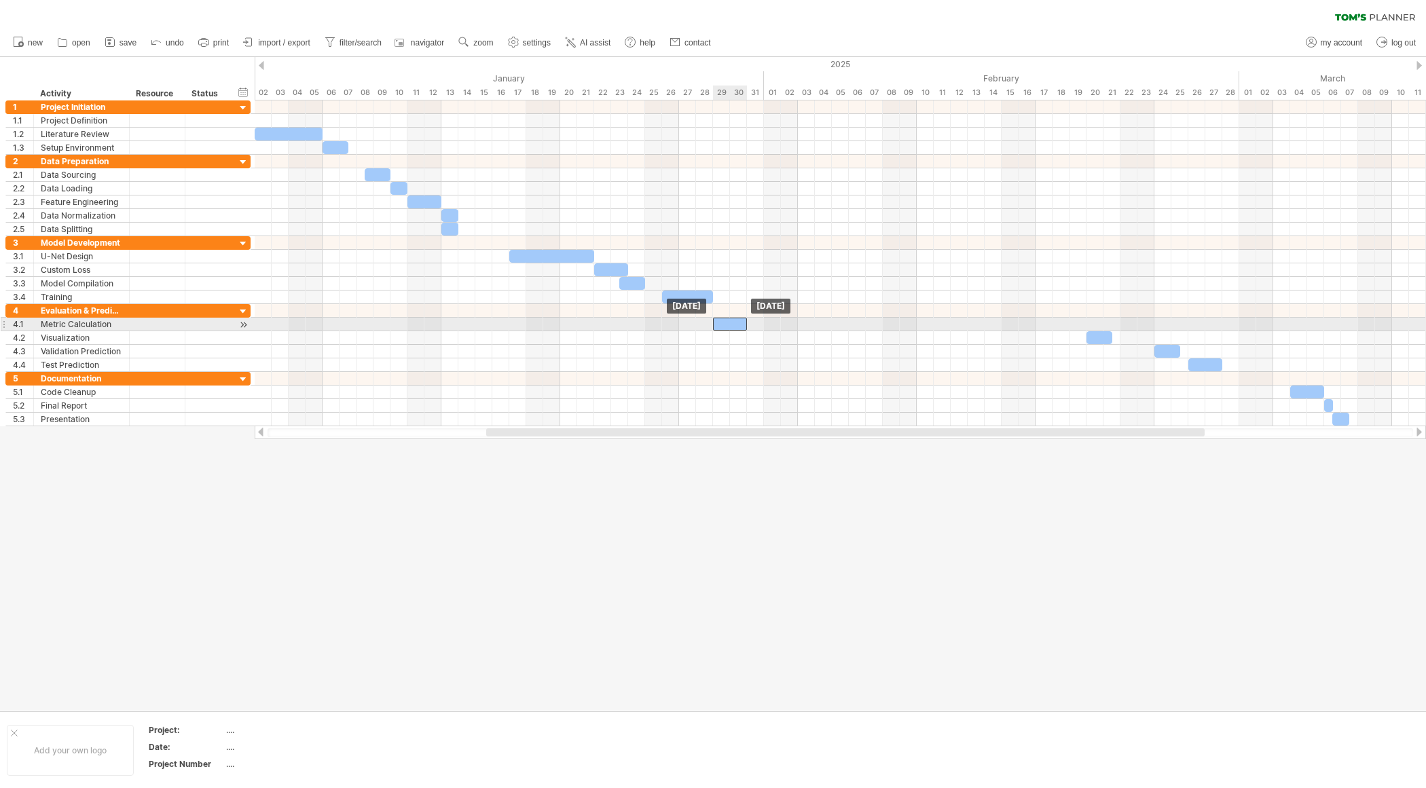
drag, startPoint x: 1060, startPoint y: 318, endPoint x: 723, endPoint y: 325, distance: 336.8
click at [723, 325] on div at bounding box center [730, 324] width 34 height 13
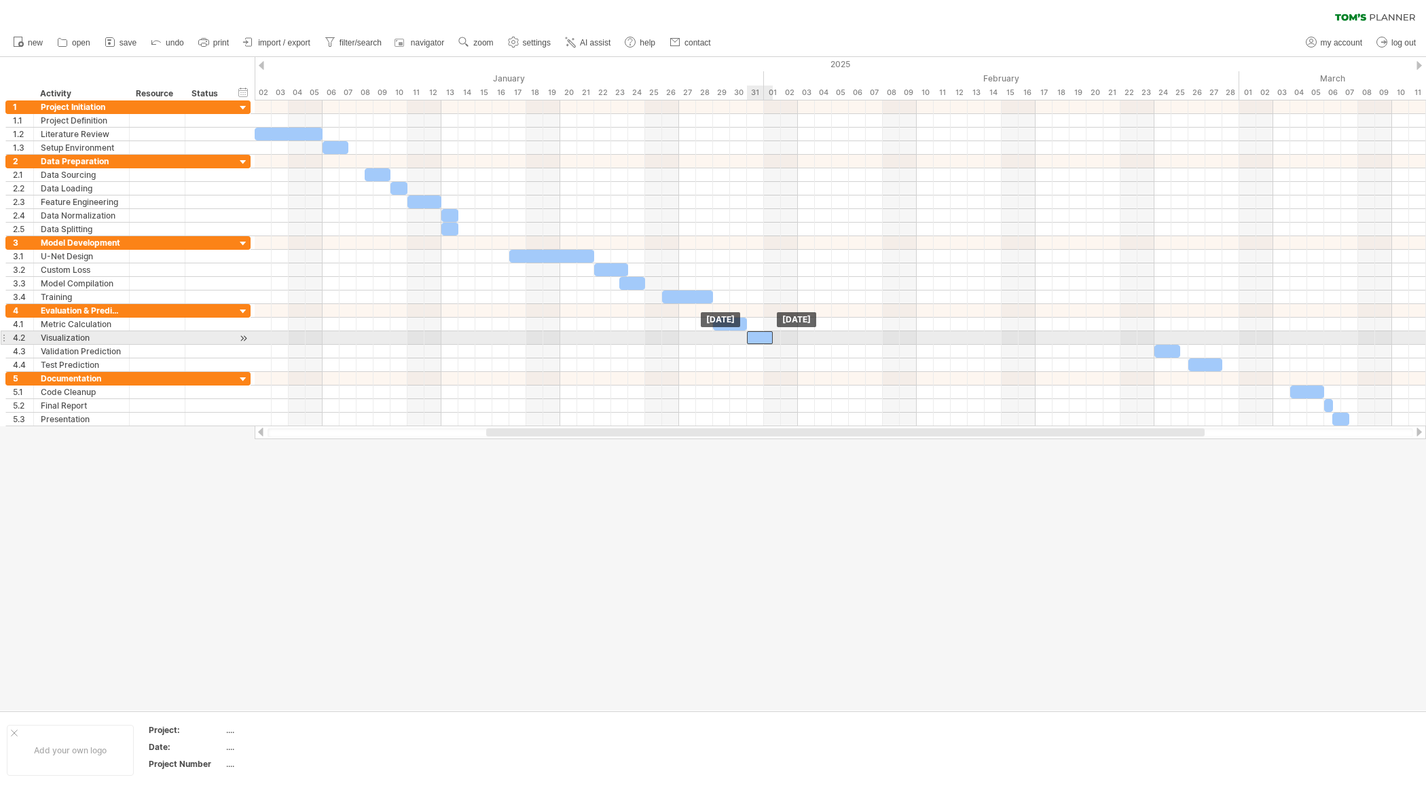
drag, startPoint x: 1096, startPoint y: 333, endPoint x: 759, endPoint y: 335, distance: 337.4
click at [759, 335] on div at bounding box center [760, 337] width 26 height 13
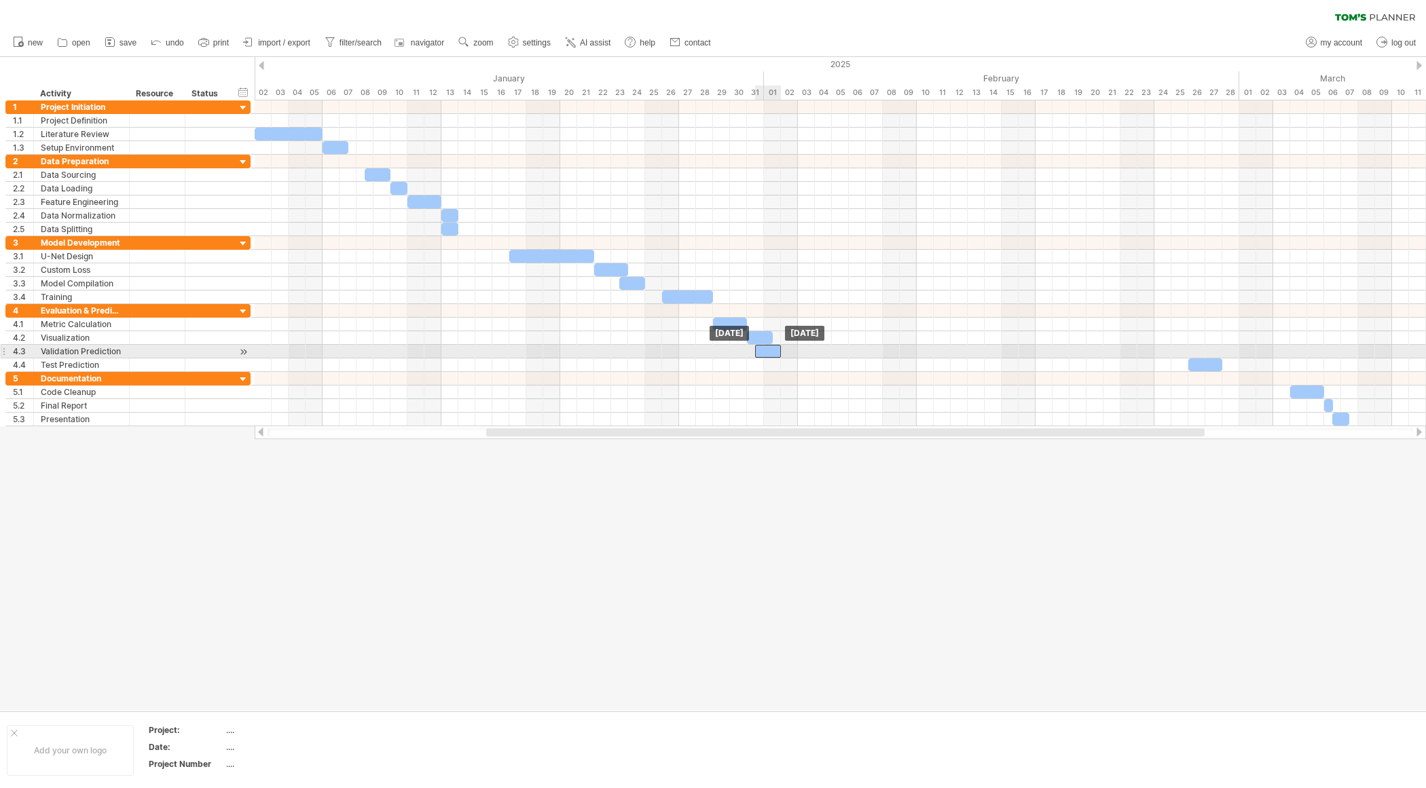
drag, startPoint x: 1172, startPoint y: 346, endPoint x: 773, endPoint y: 348, distance: 399.2
click at [772, 346] on div at bounding box center [768, 351] width 26 height 13
